Goal: Transaction & Acquisition: Purchase product/service

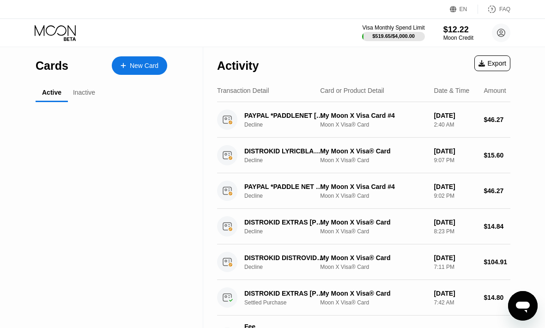
click at [495, 41] on icon at bounding box center [501, 33] width 18 height 18
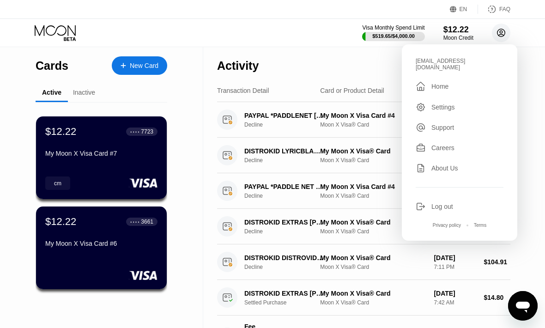
click at [439, 203] on div "Log out" at bounding box center [442, 206] width 22 height 7
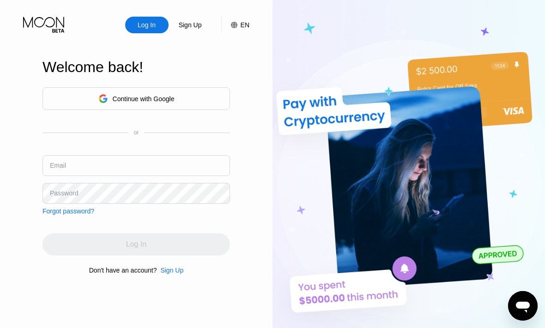
click at [172, 274] on div "Sign Up" at bounding box center [171, 270] width 23 height 7
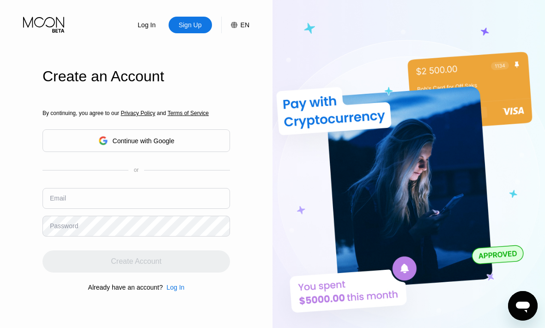
click at [93, 209] on input "text" at bounding box center [136, 198] width 188 height 21
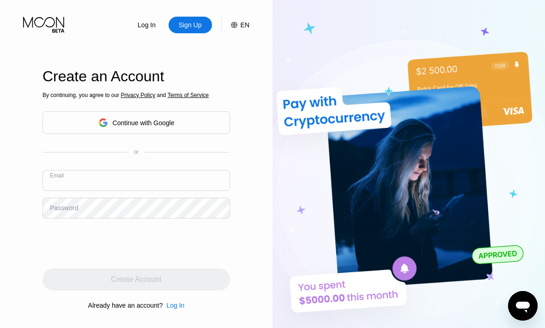
type input "[EMAIL_ADDRESS][DOMAIN_NAME]"
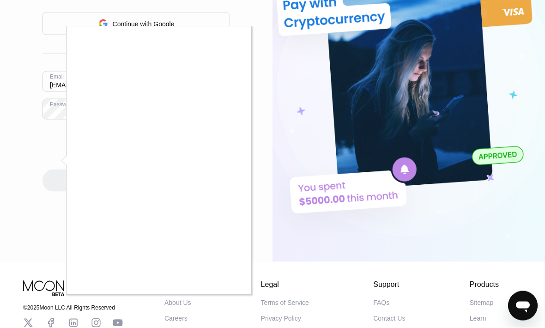
scroll to position [85, 0]
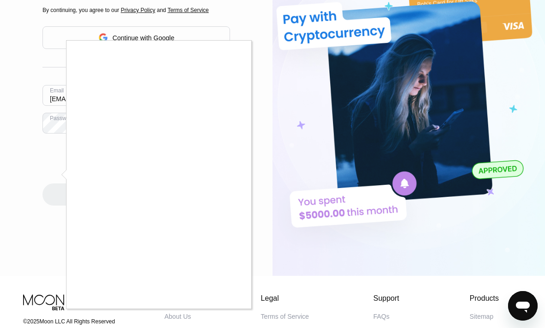
click at [233, 311] on div at bounding box center [272, 164] width 545 height 328
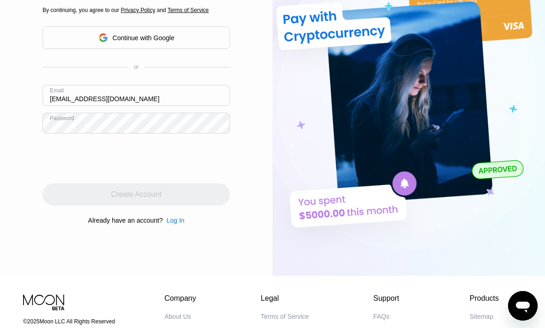
click at [0, 29] on body "Log In Sign Up EN Language Select an item Save Welcome back! Continue with Goog…" at bounding box center [272, 79] width 545 height 328
click at [0, 29] on div "Log In Sign Up EN Language Select an item Save Create an Account By continuing,…" at bounding box center [136, 95] width 273 height 361
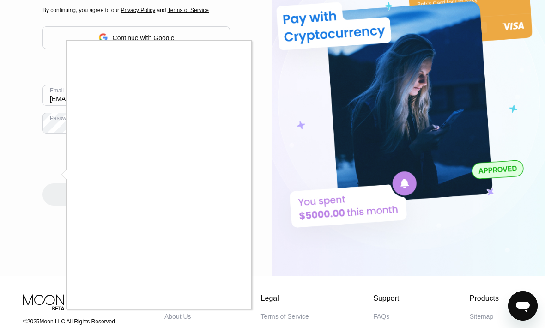
click at [0, 30] on div at bounding box center [272, 164] width 545 height 328
click at [0, 28] on div at bounding box center [272, 164] width 545 height 328
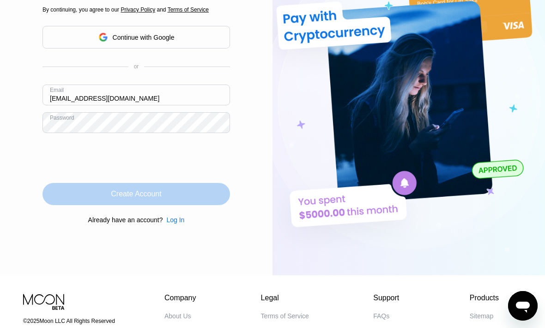
click at [72, 205] on div "Create Account" at bounding box center [136, 194] width 188 height 22
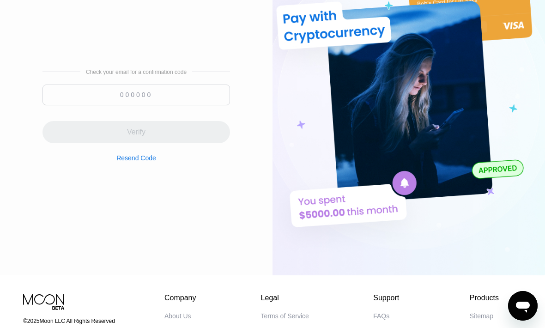
click at [113, 105] on input at bounding box center [136, 95] width 188 height 21
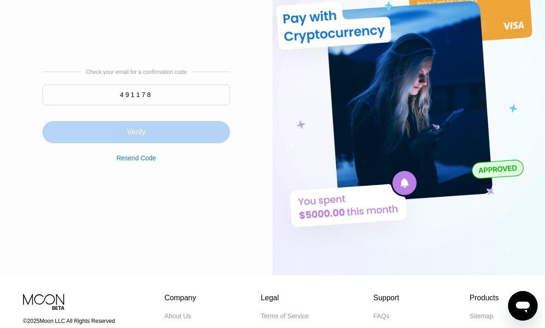
type input "491178"
click at [71, 143] on div "Verify" at bounding box center [136, 132] width 188 height 22
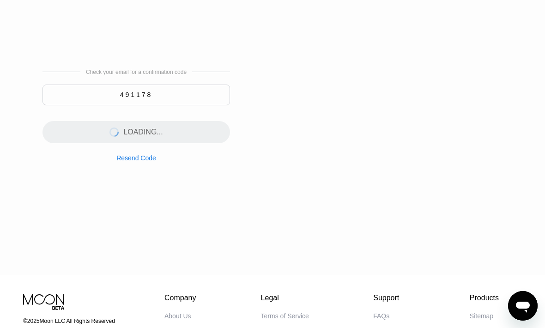
scroll to position [0, 0]
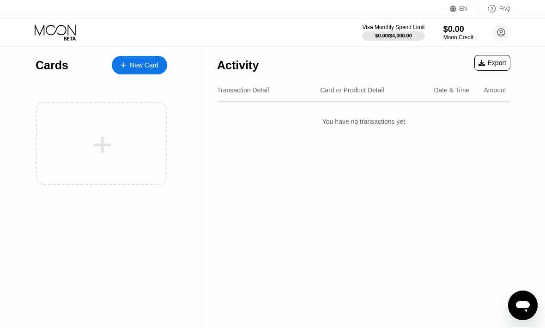
click at [458, 41] on div "Moon Credit" at bounding box center [458, 38] width 30 height 6
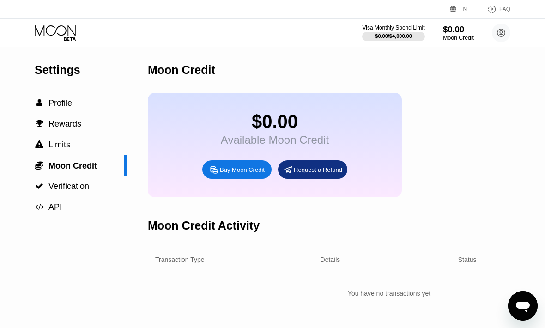
click at [235, 170] on div "Buy Moon Credit" at bounding box center [242, 170] width 45 height 8
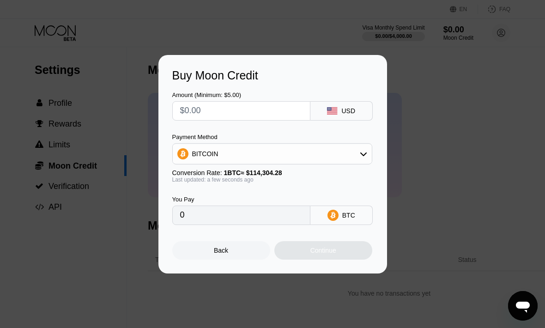
click at [231, 153] on div "BITCOIN" at bounding box center [272, 154] width 199 height 18
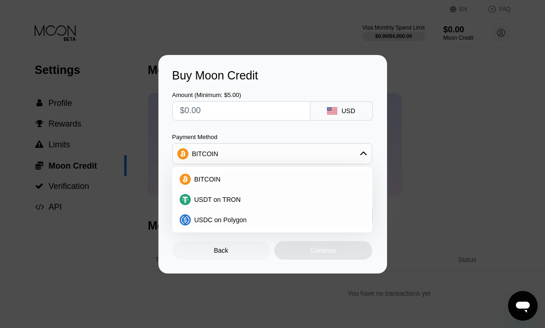
click at [191, 204] on div "USDT on TRON" at bounding box center [272, 199] width 194 height 18
type input "0.00"
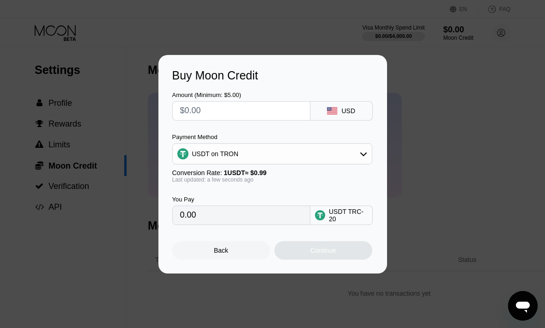
click at [200, 161] on div "USDT on TRON" at bounding box center [272, 154] width 199 height 18
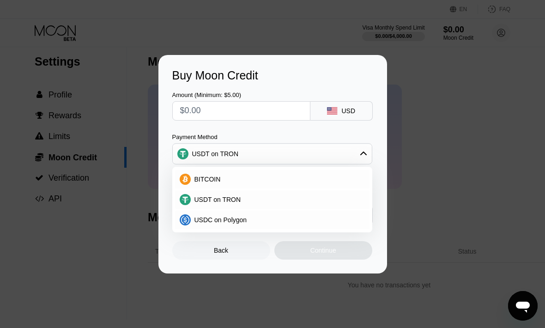
scroll to position [13, 0]
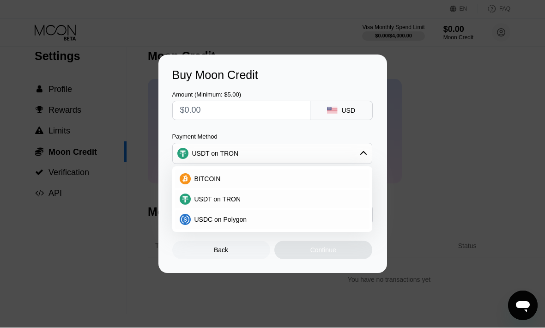
click at [197, 115] on input "text" at bounding box center [241, 111] width 122 height 18
click at [198, 113] on input "text" at bounding box center [241, 111] width 122 height 18
type input "$8"
type input "8.08"
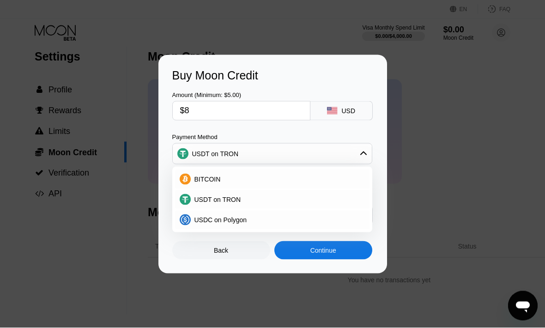
type input "$82"
type input "82.83"
type input "$82"
click at [184, 253] on div "Back" at bounding box center [221, 250] width 98 height 18
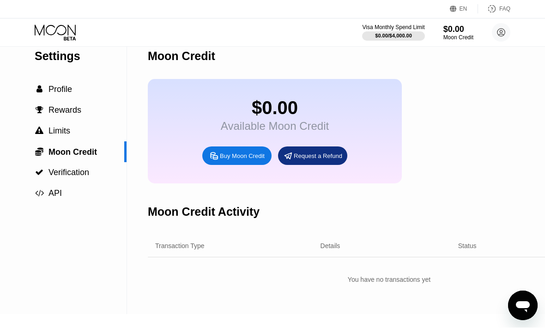
click at [229, 159] on div "Buy Moon Credit" at bounding box center [242, 156] width 45 height 8
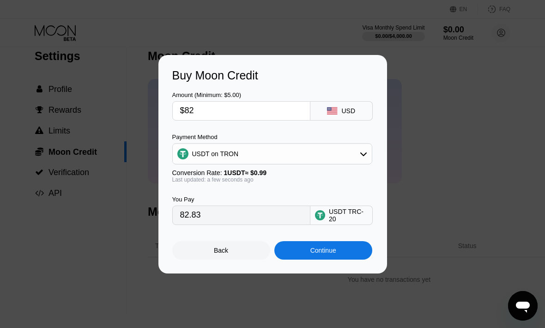
click at [300, 257] on div "Continue" at bounding box center [323, 250] width 98 height 18
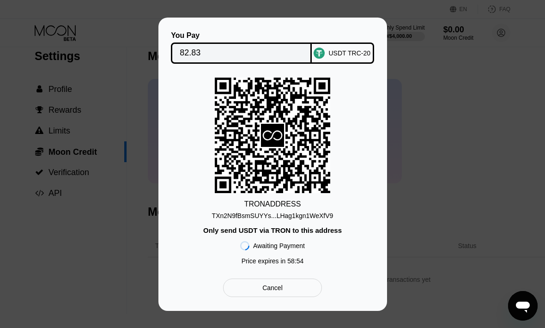
click at [1, 319] on div at bounding box center [272, 164] width 545 height 328
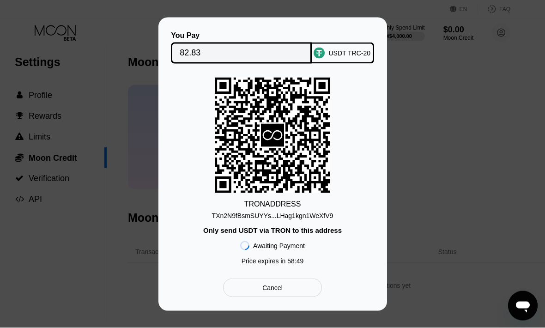
scroll to position [8, 20]
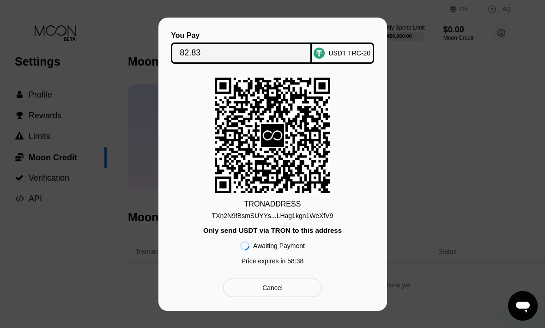
click at [5, 325] on div at bounding box center [272, 164] width 545 height 328
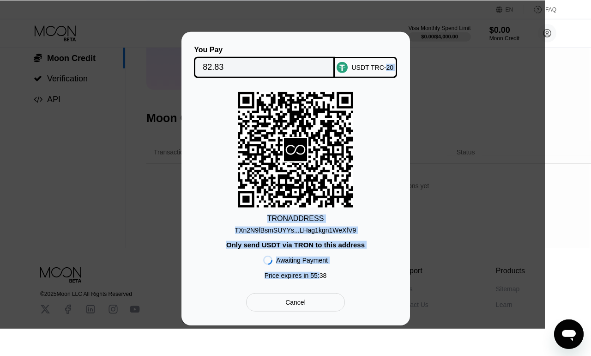
scroll to position [108, 1]
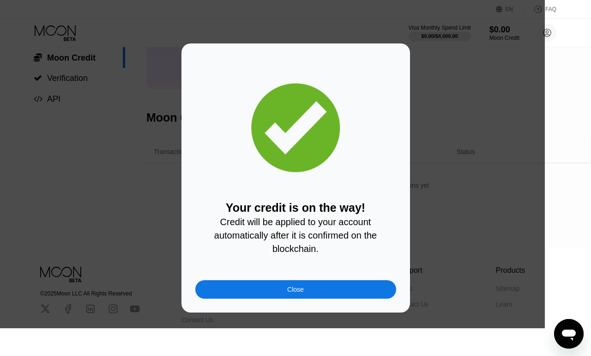
click at [252, 298] on div "Close" at bounding box center [295, 289] width 201 height 18
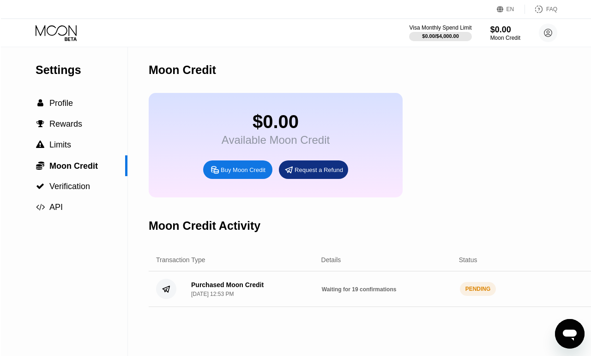
scroll to position [0, 5]
